Goal: Task Accomplishment & Management: Manage account settings

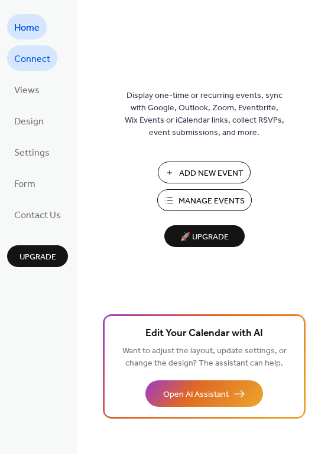
click at [30, 67] on span "Connect" at bounding box center [32, 59] width 36 height 18
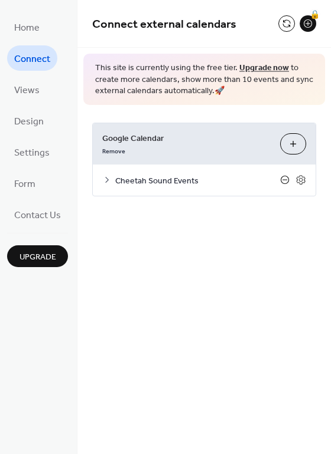
click at [285, 182] on icon at bounding box center [284, 179] width 9 height 9
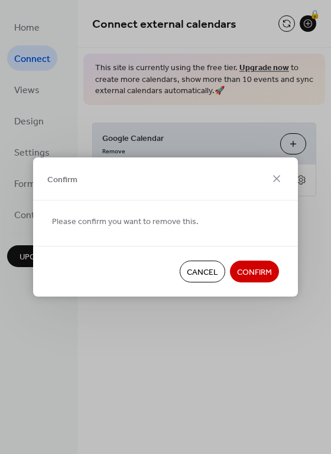
click at [242, 274] on span "Confirm" at bounding box center [254, 273] width 35 height 12
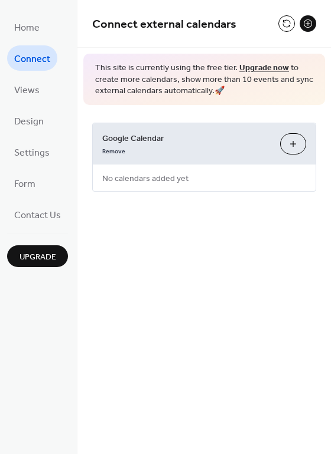
click at [292, 147] on button "Choose Calendars" at bounding box center [293, 143] width 26 height 21
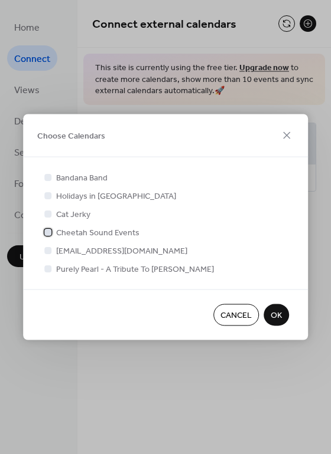
click at [93, 235] on span "Cheetah Sound Events" at bounding box center [97, 233] width 83 height 12
click at [274, 318] on span "OK" at bounding box center [275, 316] width 11 height 12
